Goal: Task Accomplishment & Management: Use online tool/utility

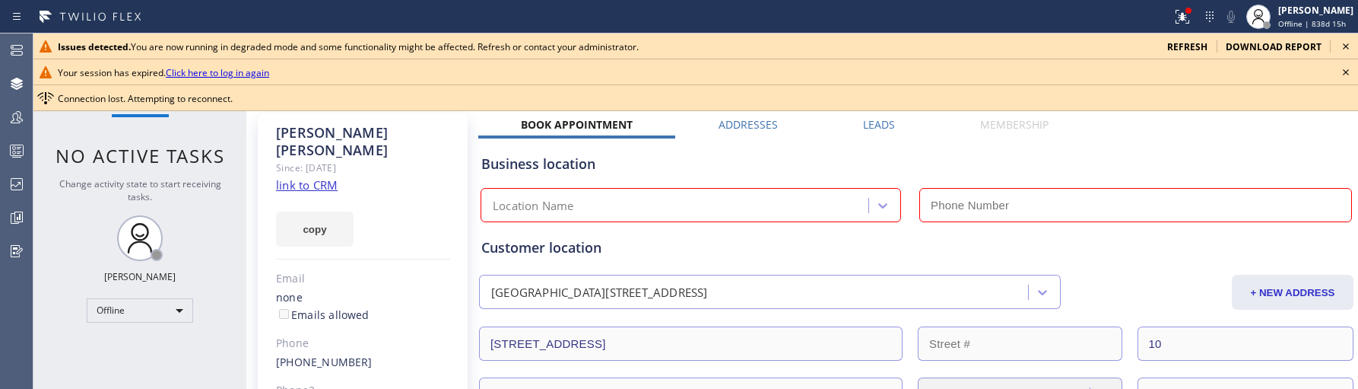
scroll to position [160, 0]
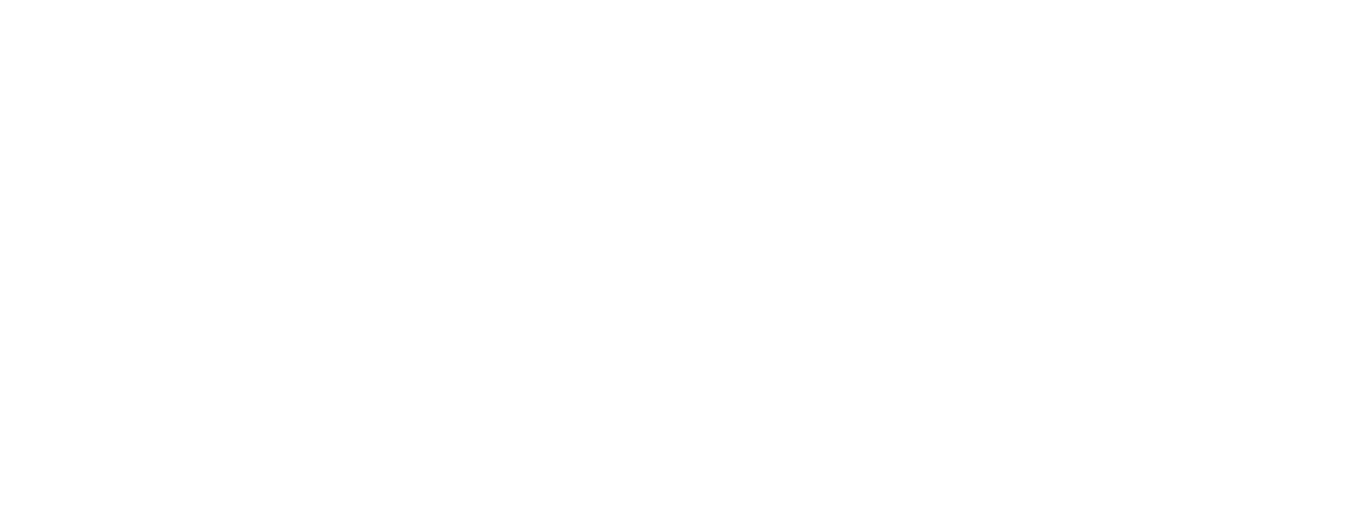
click at [419, 303] on div at bounding box center [679, 253] width 1358 height 506
